Goal: Task Accomplishment & Management: Manage account settings

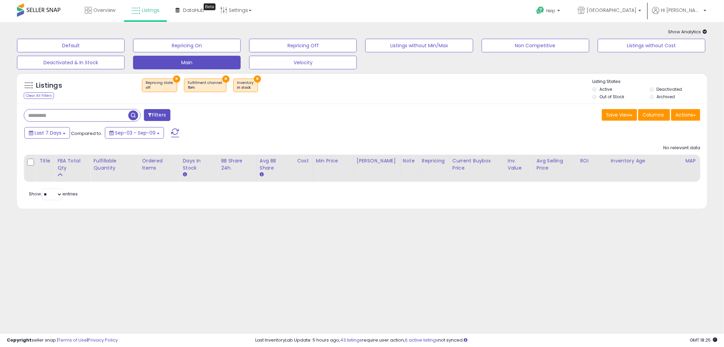
click at [174, 78] on button "×" at bounding box center [176, 78] width 7 height 7
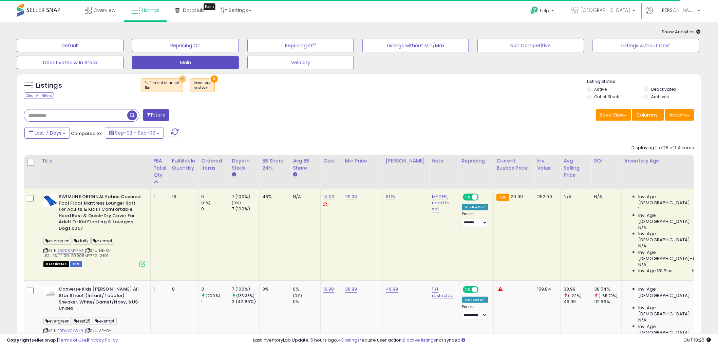
click at [180, 79] on button "×" at bounding box center [182, 78] width 7 height 7
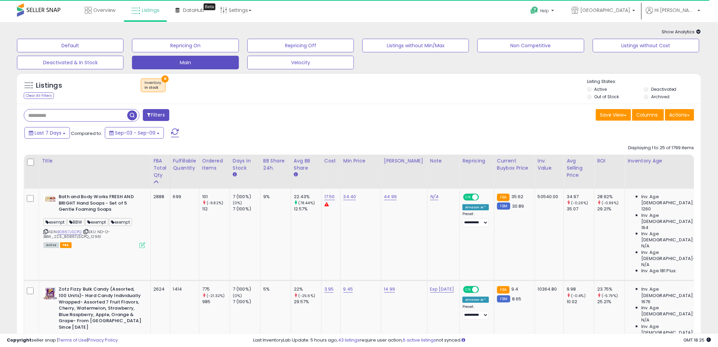
click at [166, 78] on button "×" at bounding box center [165, 78] width 7 height 7
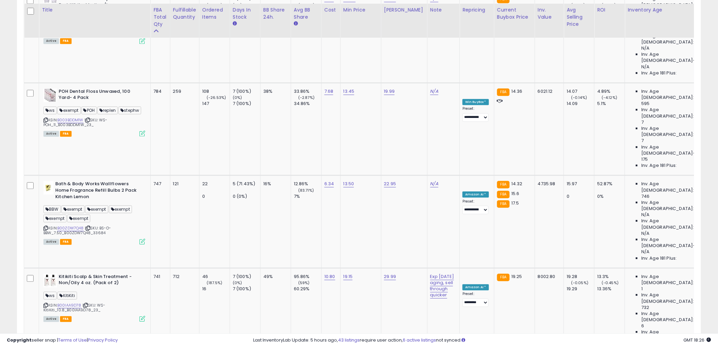
scroll to position [1687, 0]
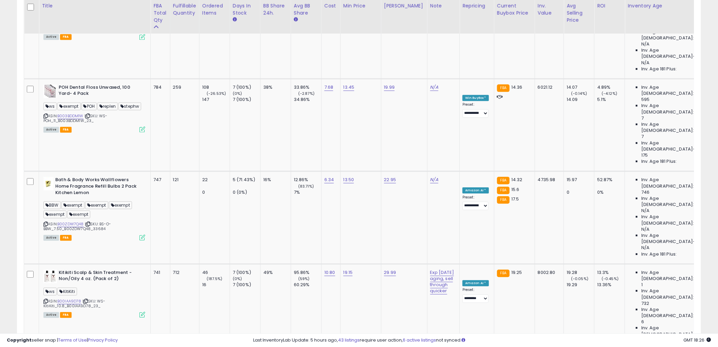
copy span "Unique"
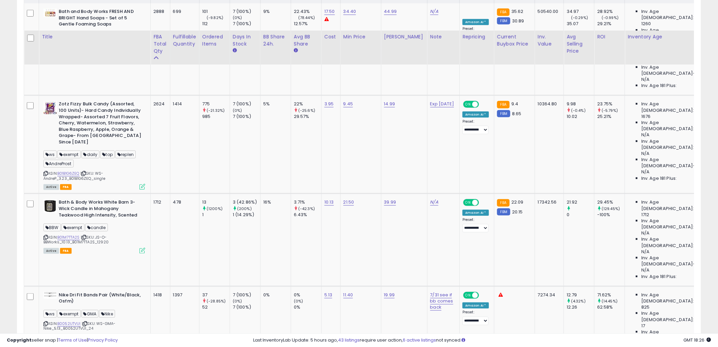
scroll to position [0, 0]
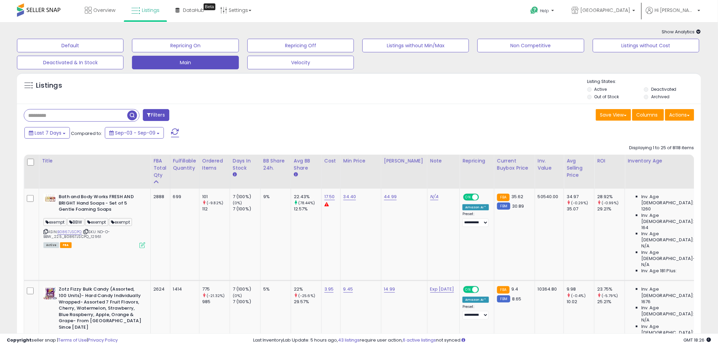
click at [154, 113] on button "Filters" at bounding box center [156, 115] width 26 height 12
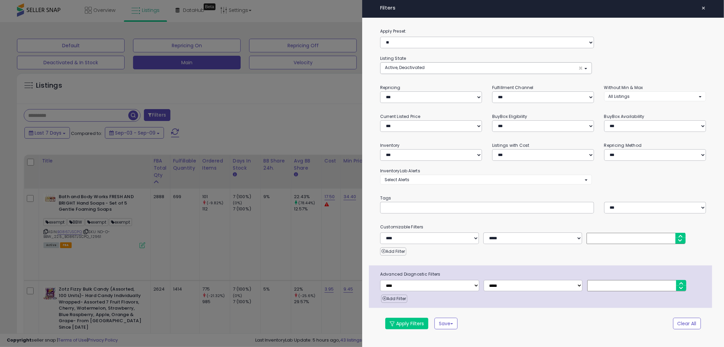
click at [460, 209] on input "text" at bounding box center [436, 207] width 102 height 7
paste input "******"
type input "******"
click at [404, 328] on button "Apply Filters" at bounding box center [406, 323] width 43 height 12
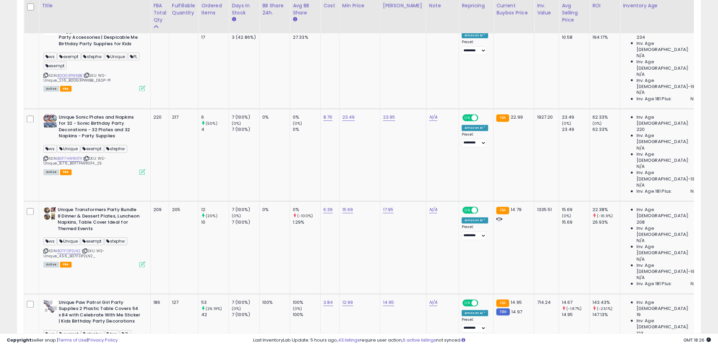
scroll to position [453, 0]
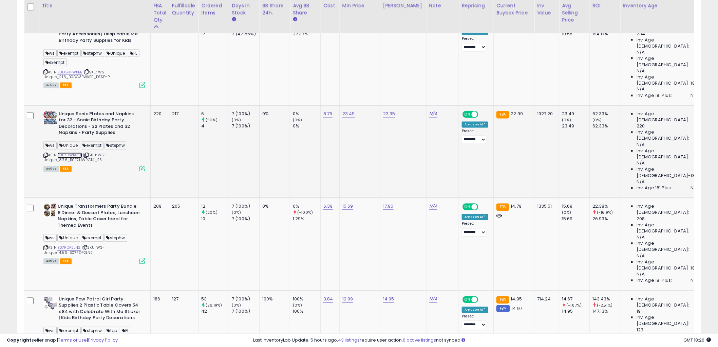
click at [70, 152] on link "B0F7HWRGT4" at bounding box center [69, 155] width 25 height 6
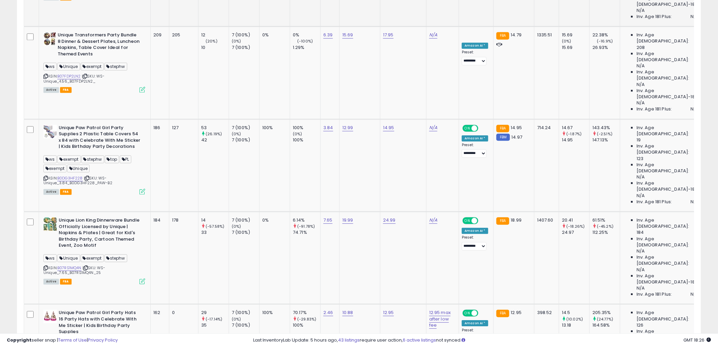
scroll to position [641, 0]
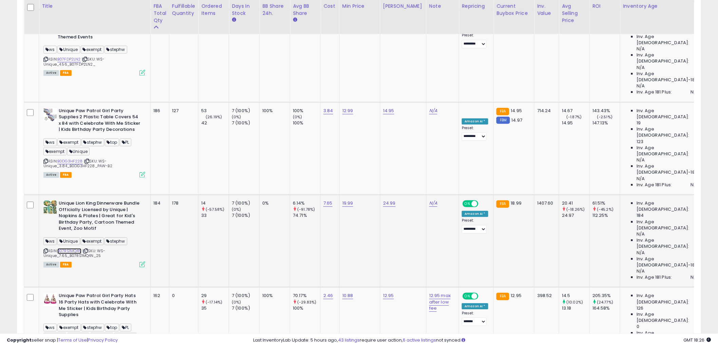
click at [67, 248] on link "B07RS1MQ4N" at bounding box center [69, 251] width 24 height 6
click at [346, 200] on link "19.99" at bounding box center [348, 203] width 11 height 7
click at [306, 82] on input "*****" at bounding box center [328, 83] width 60 height 12
type input "*****"
click button "submit" at bounding box center [367, 82] width 12 height 10
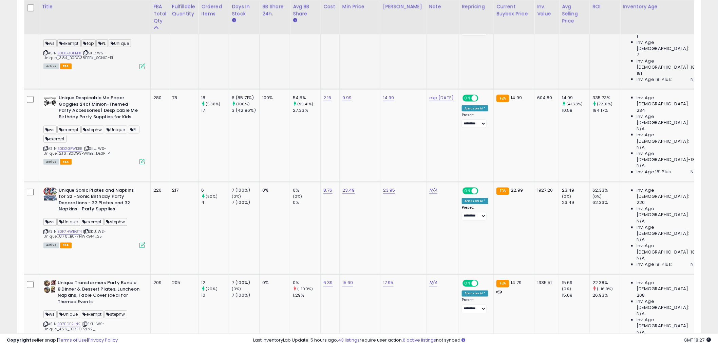
scroll to position [377, 0]
click at [368, 104] on td "9.99" at bounding box center [359, 134] width 41 height 92
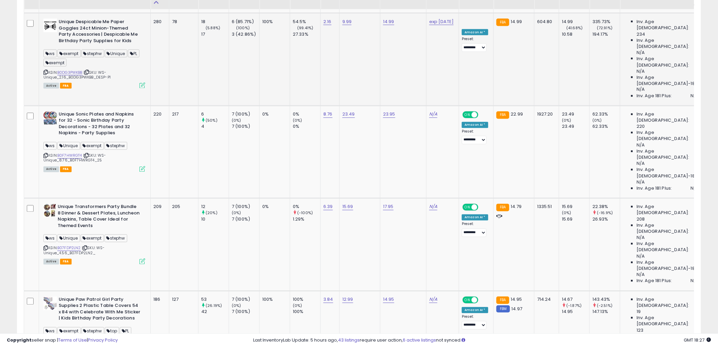
scroll to position [453, 0]
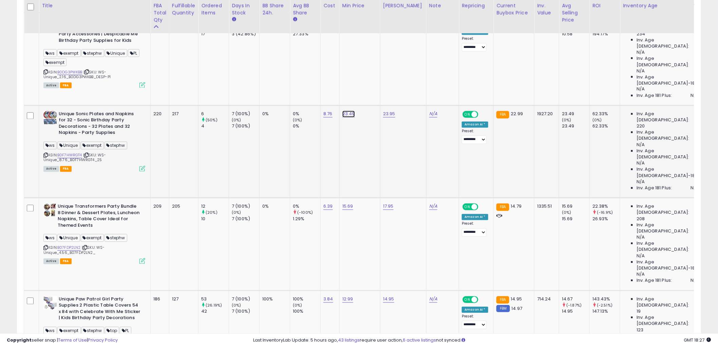
click at [347, 111] on link "23.49" at bounding box center [349, 114] width 13 height 7
click at [320, 51] on input "*****" at bounding box center [328, 54] width 60 height 12
type input "*****"
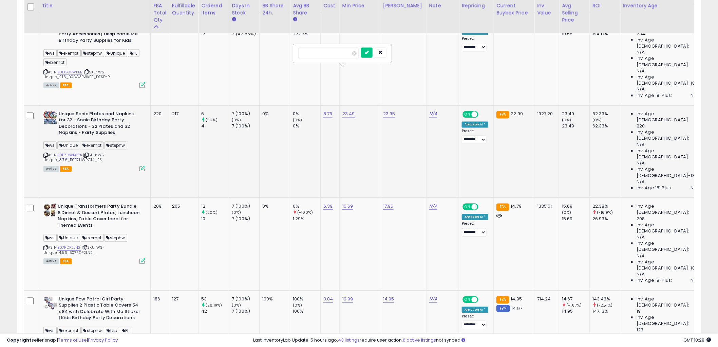
click button "submit" at bounding box center [367, 53] width 12 height 10
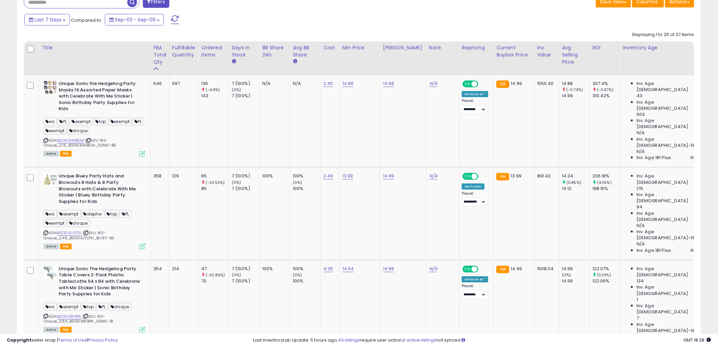
scroll to position [0, 0]
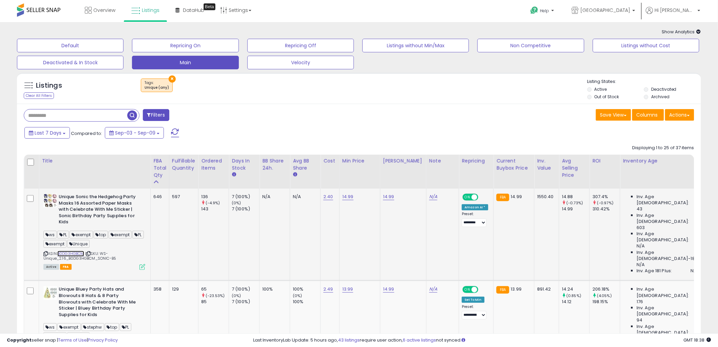
click at [70, 254] on link "B0DG3HGBCM" at bounding box center [70, 254] width 27 height 6
click at [205, 161] on div "Ordered Items" at bounding box center [213, 164] width 25 height 14
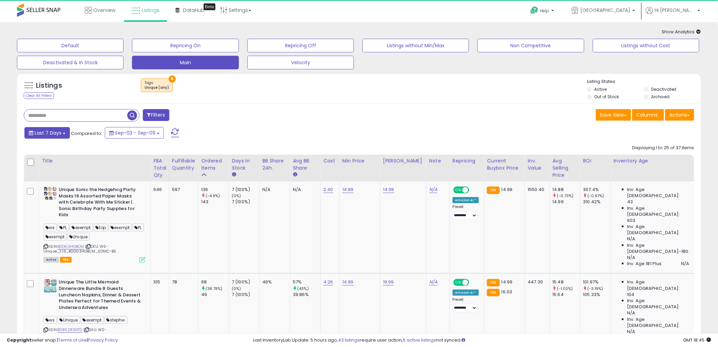
click at [40, 133] on span "Last 7 Days" at bounding box center [48, 132] width 27 height 7
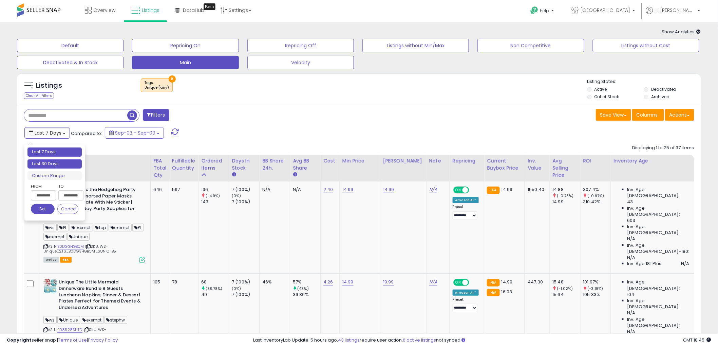
type input "**********"
click at [55, 161] on li "Last 30 Days" at bounding box center [54, 163] width 54 height 9
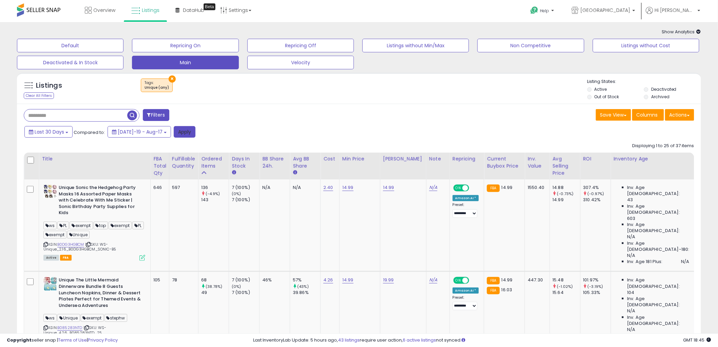
click at [177, 133] on button "Apply" at bounding box center [185, 132] width 22 height 12
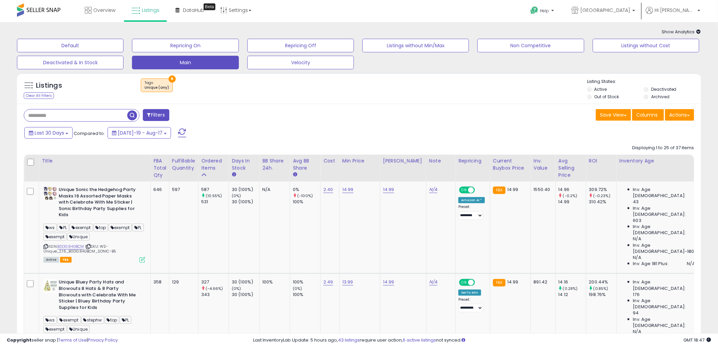
click at [609, 99] on label "Out of Stock" at bounding box center [607, 97] width 25 height 6
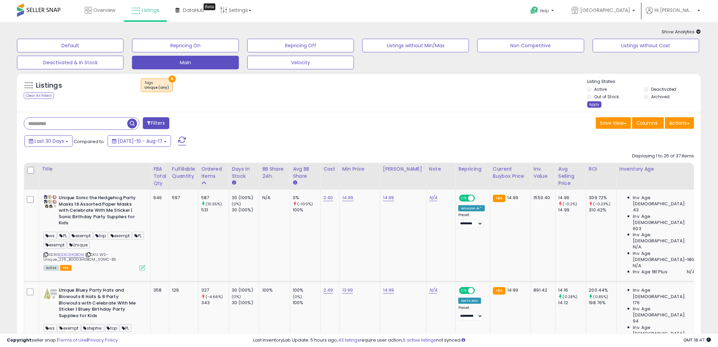
click at [592, 106] on div "Apply" at bounding box center [595, 104] width 14 height 6
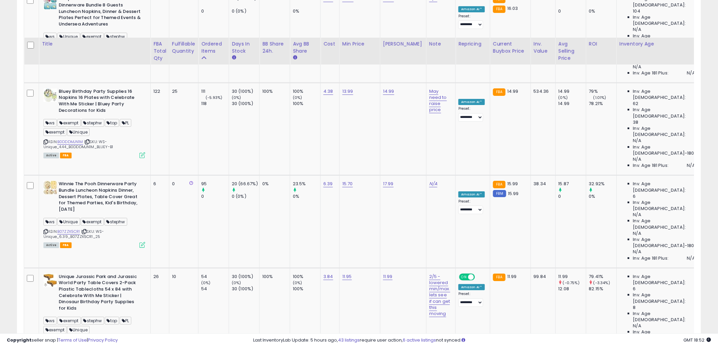
scroll to position [980, 0]
